Goal: Transaction & Acquisition: Download file/media

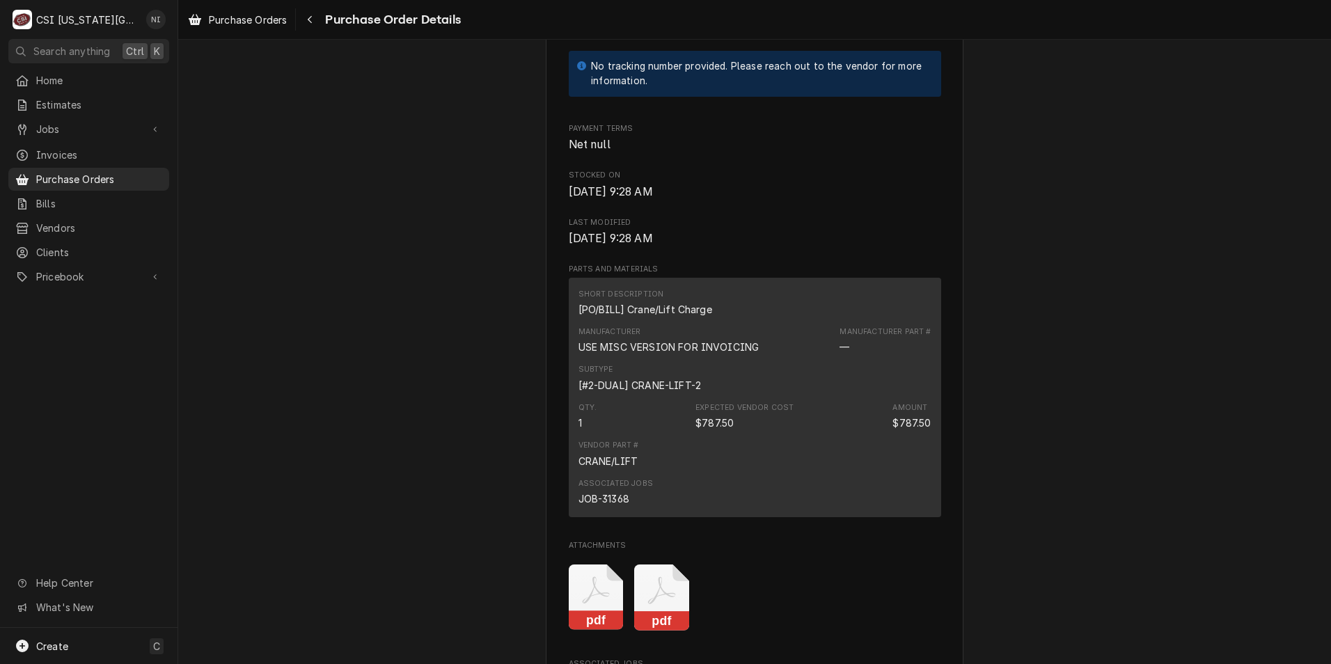
scroll to position [905, 0]
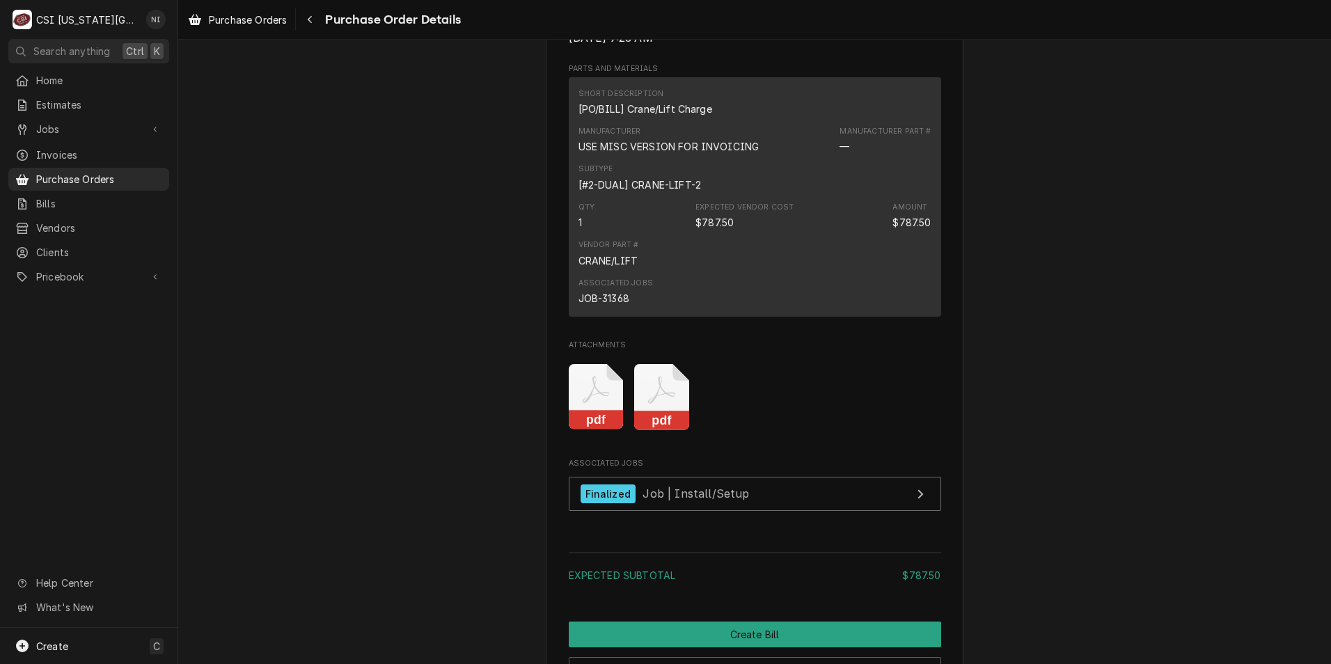
click at [624, 430] on icon "Attachments" at bounding box center [596, 397] width 55 height 66
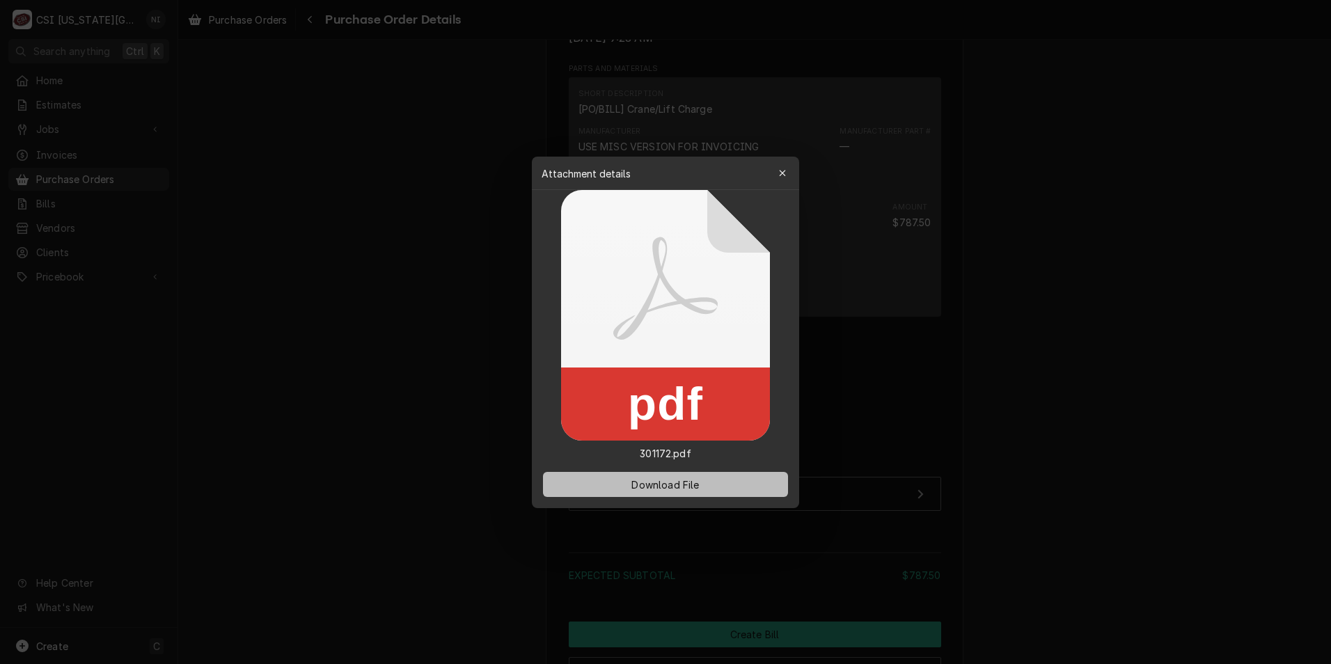
click at [713, 487] on button "Download File" at bounding box center [665, 484] width 245 height 25
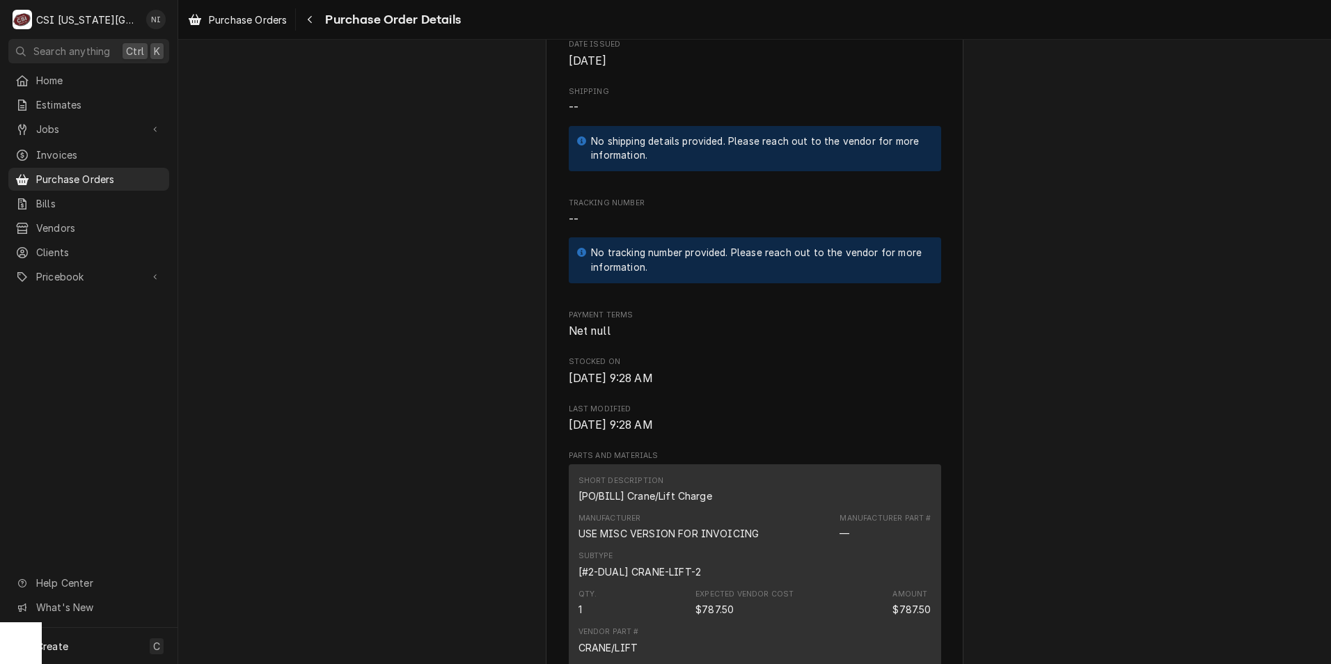
scroll to position [765, 0]
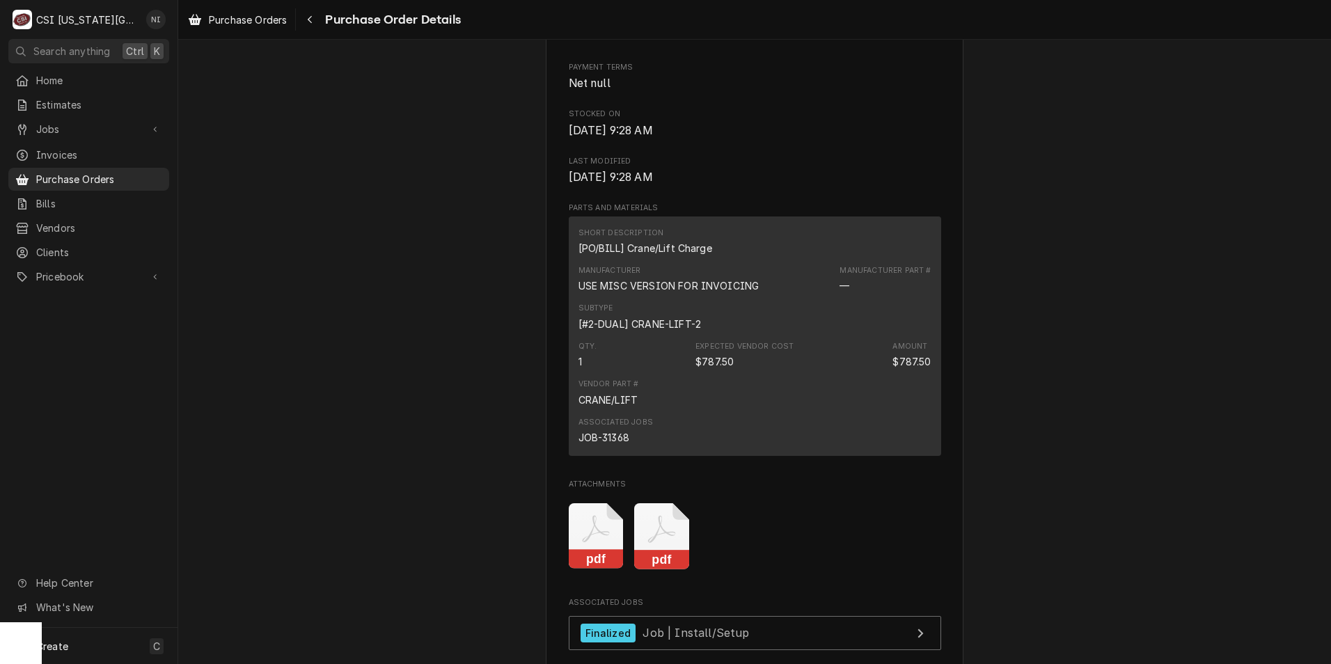
click at [624, 569] on icon "Attachments" at bounding box center [596, 536] width 55 height 66
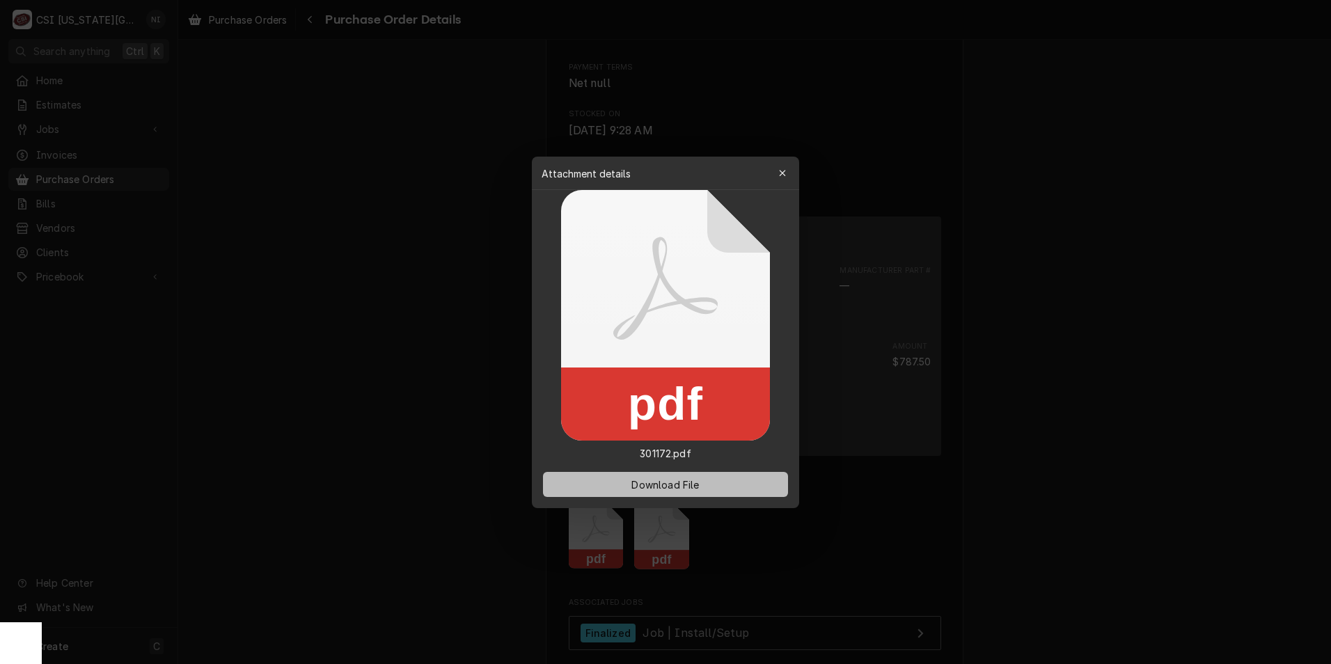
click at [662, 478] on button "Download File" at bounding box center [665, 484] width 245 height 25
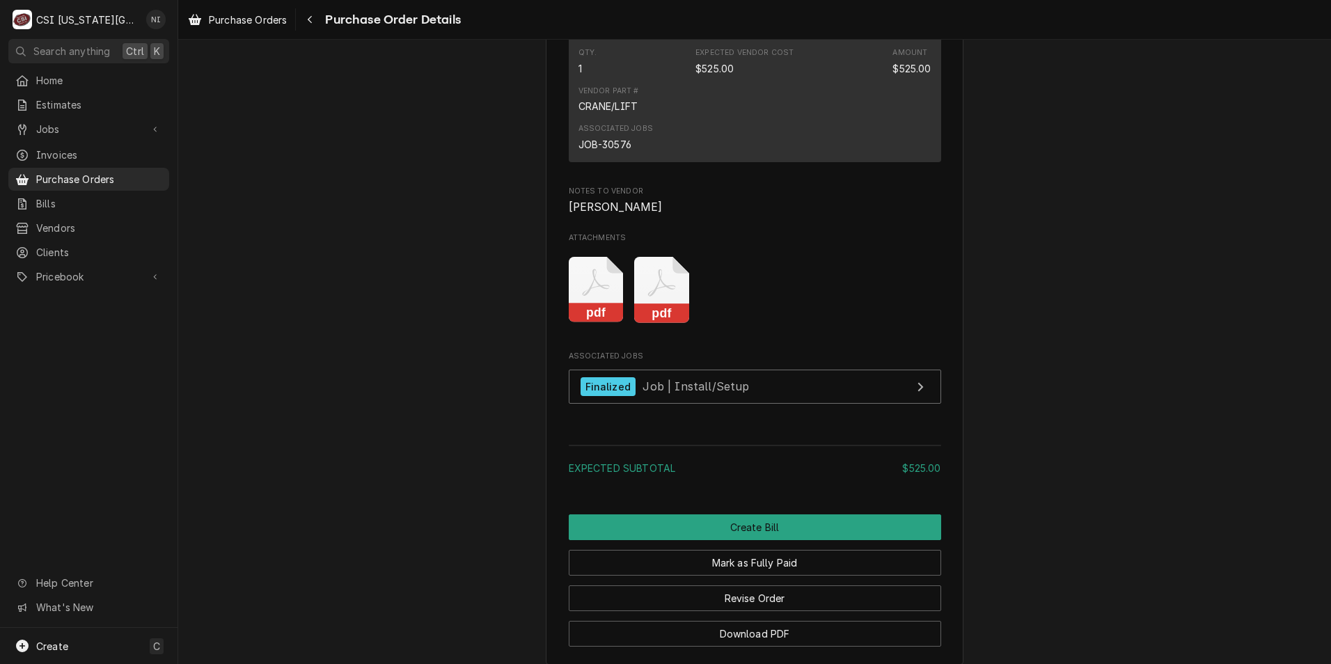
scroll to position [1113, 0]
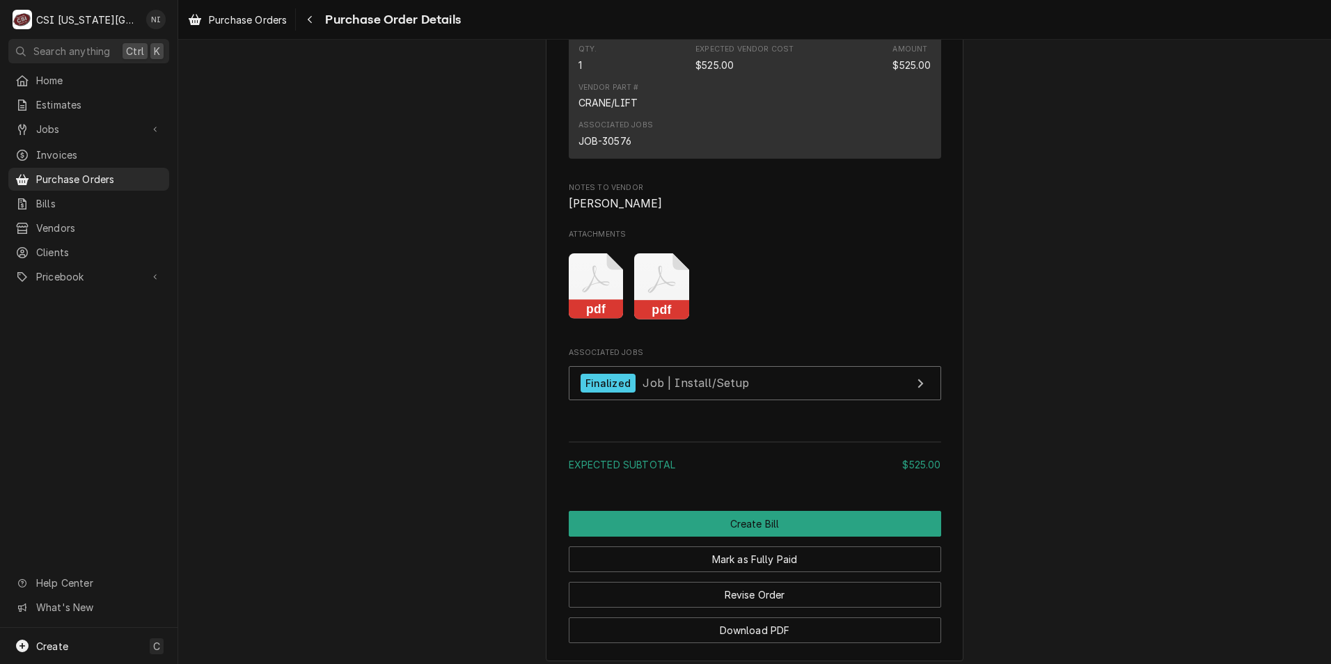
click at [624, 319] on icon "Attachments" at bounding box center [596, 286] width 55 height 66
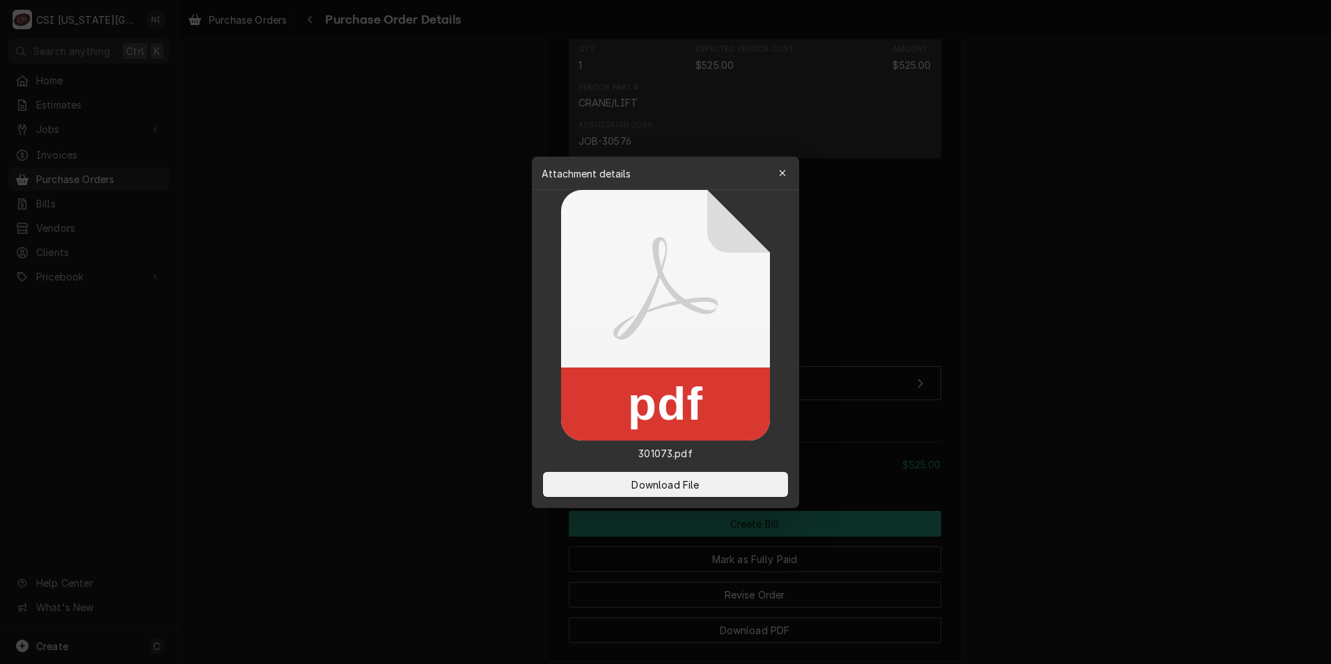
drag, startPoint x: 699, startPoint y: 483, endPoint x: 976, endPoint y: 198, distance: 397.2
click at [706, 476] on button "Download File" at bounding box center [665, 484] width 245 height 25
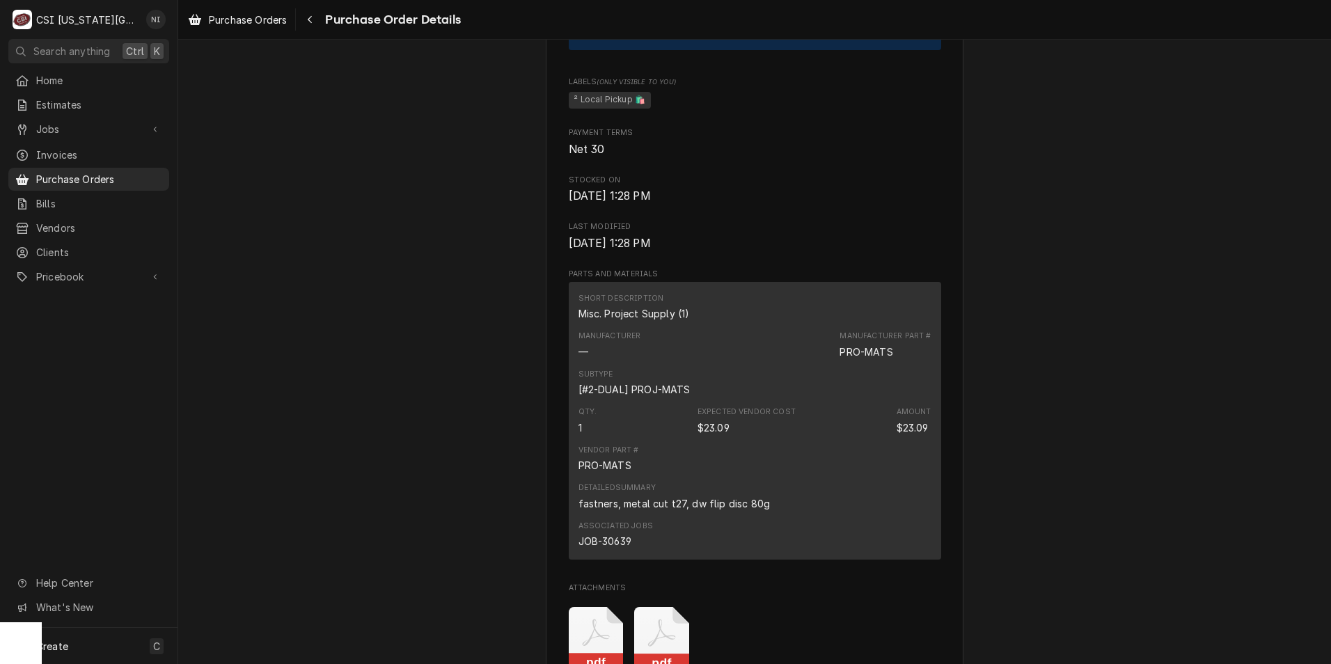
scroll to position [1183, 0]
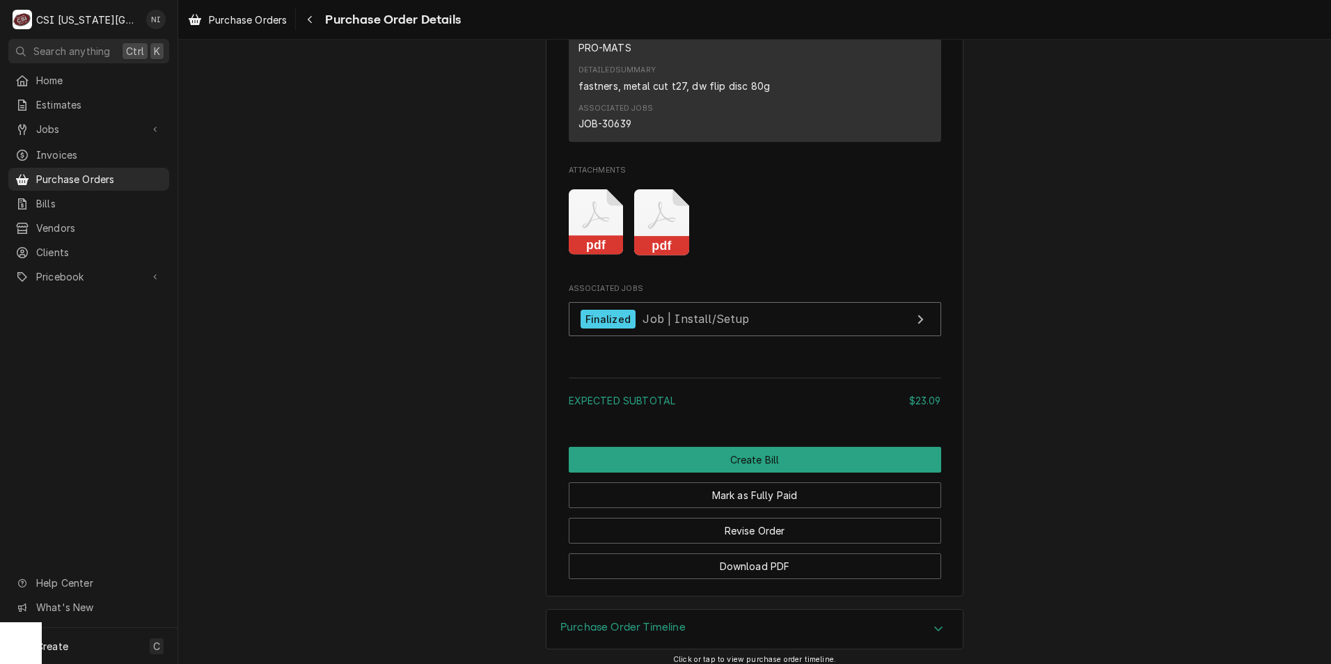
click at [669, 255] on rect "Attachments" at bounding box center [661, 245] width 55 height 19
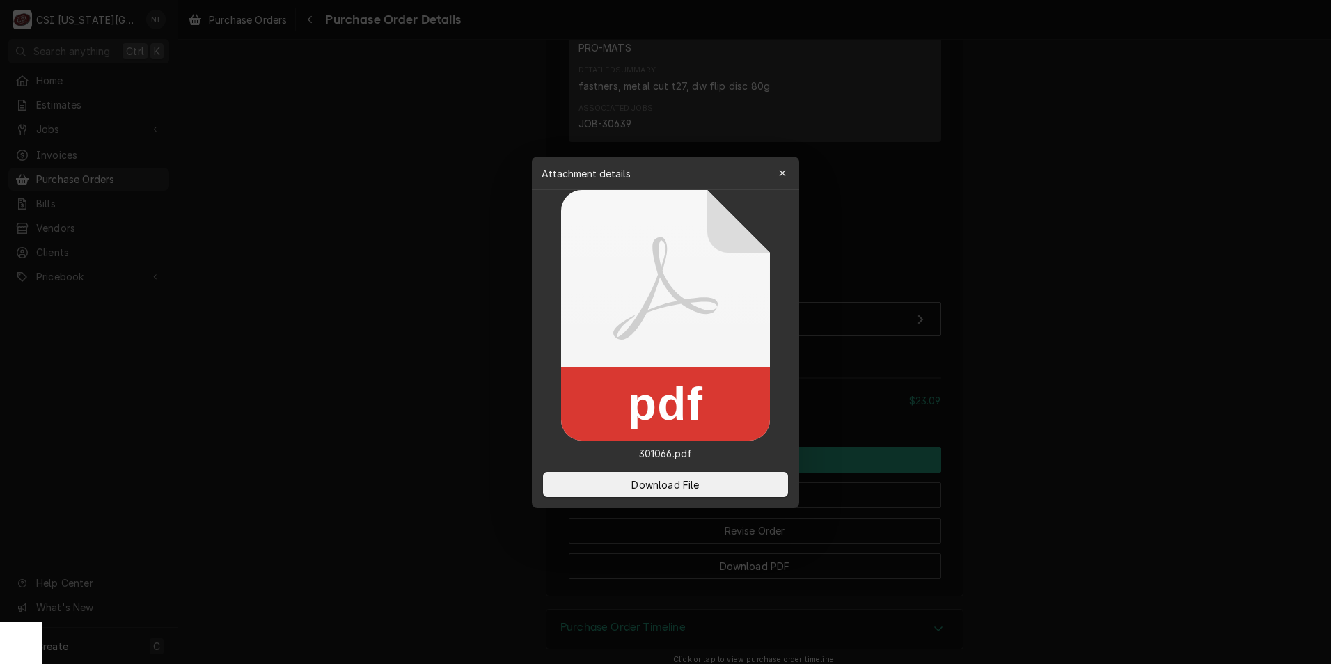
drag, startPoint x: 699, startPoint y: 476, endPoint x: 727, endPoint y: 465, distance: 29.3
click at [700, 476] on button "Download File" at bounding box center [665, 484] width 245 height 25
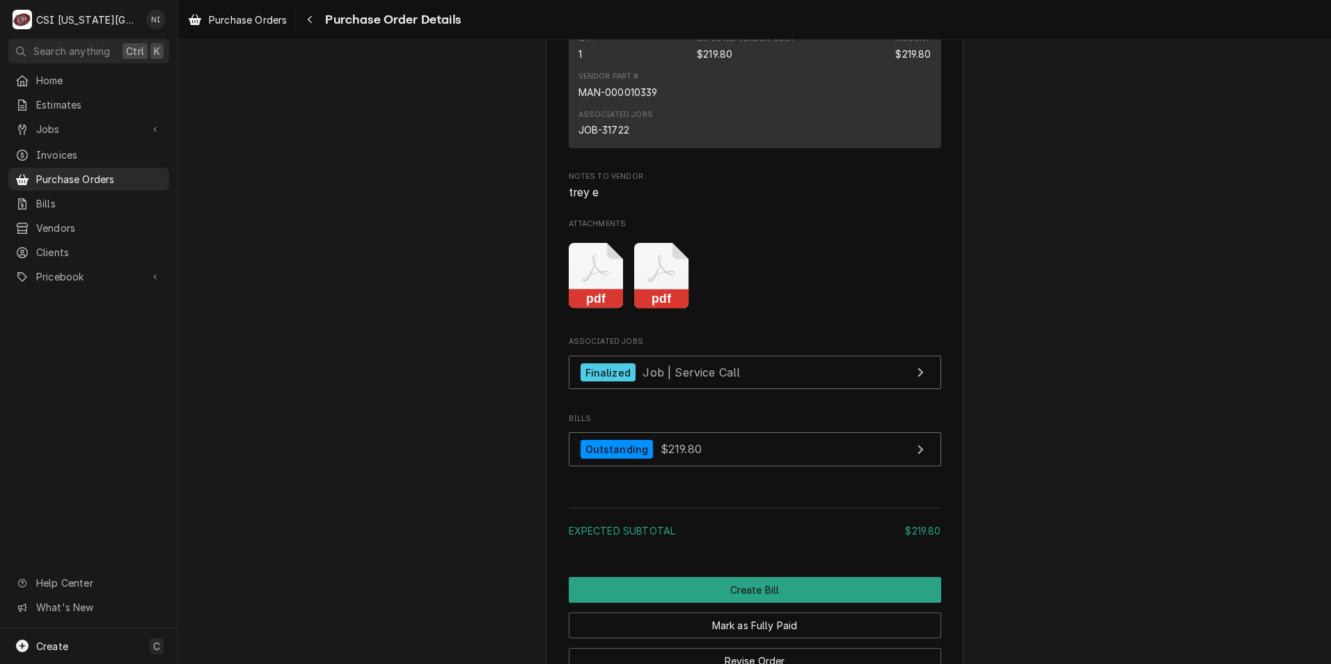
scroll to position [1183, 0]
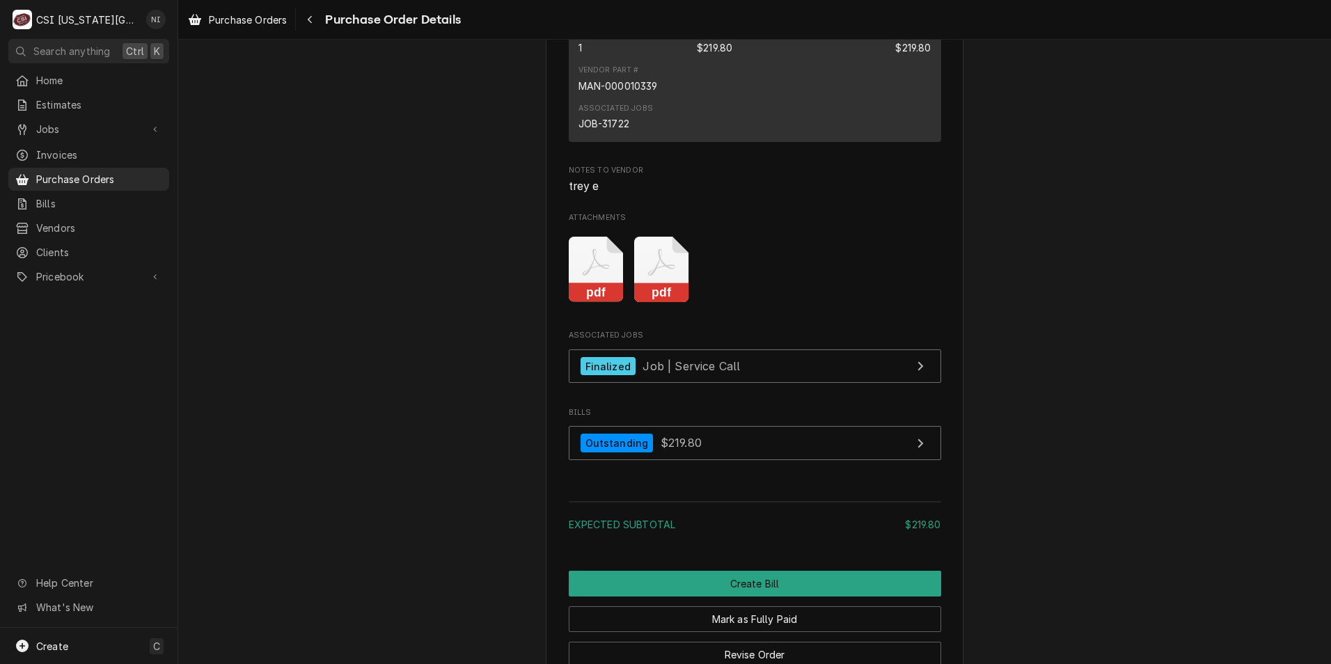
click at [624, 303] on icon "Attachments" at bounding box center [596, 270] width 55 height 66
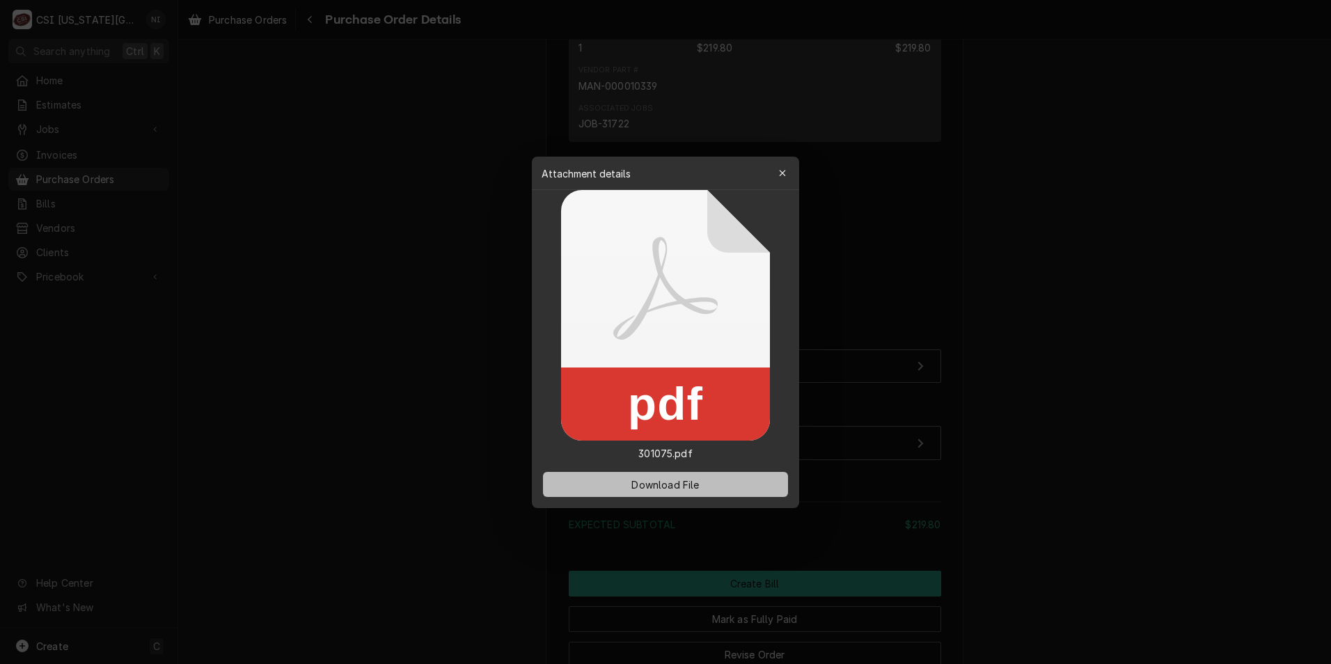
click at [668, 483] on span "Download File" at bounding box center [664, 484] width 73 height 15
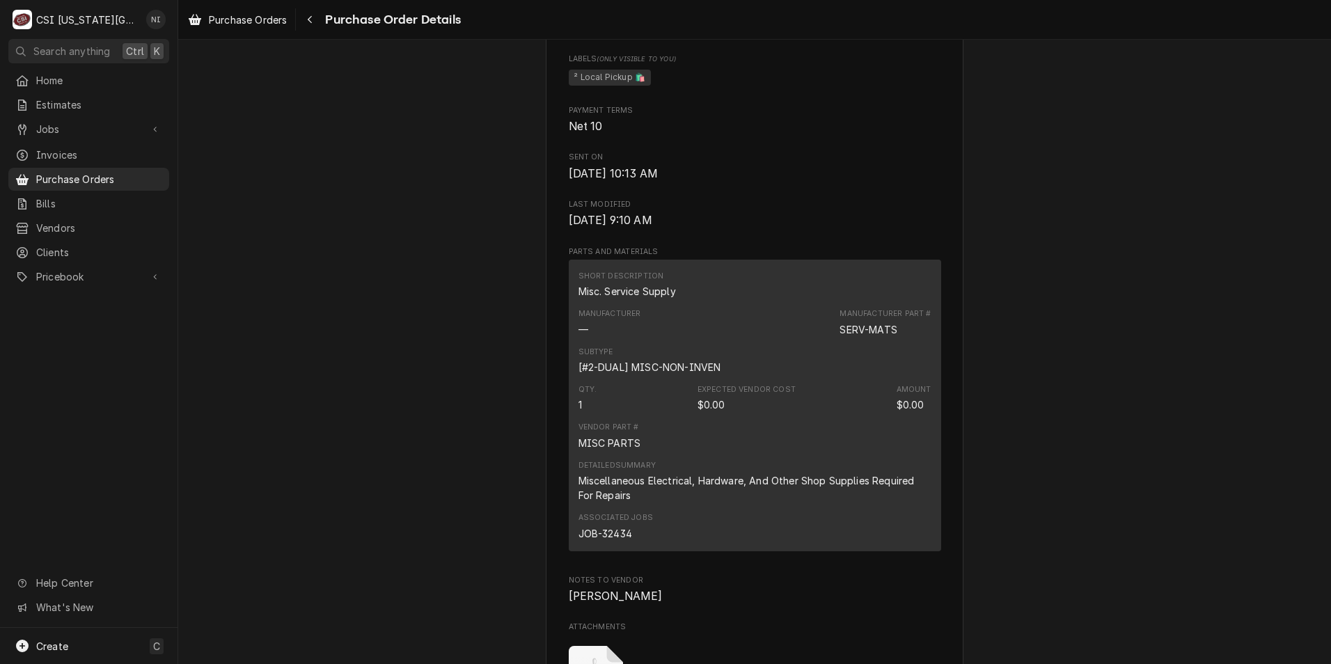
scroll to position [626, 0]
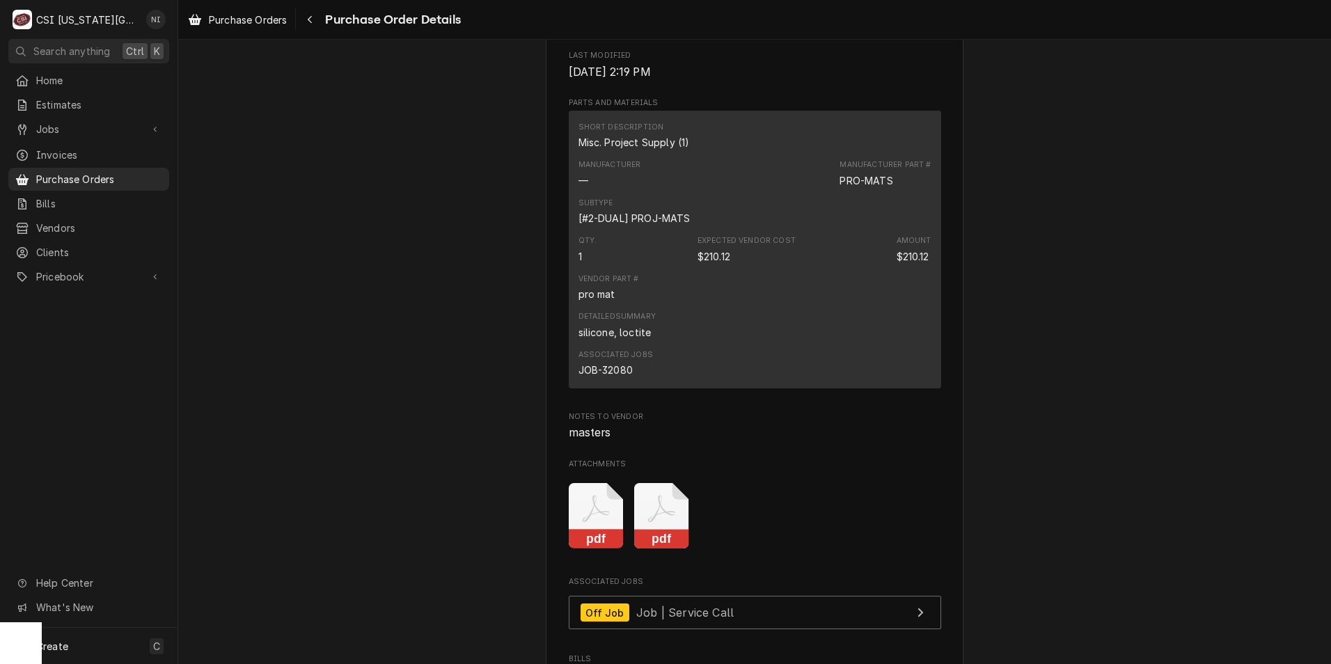
scroll to position [696, 0]
